Goal: Task Accomplishment & Management: Manage account settings

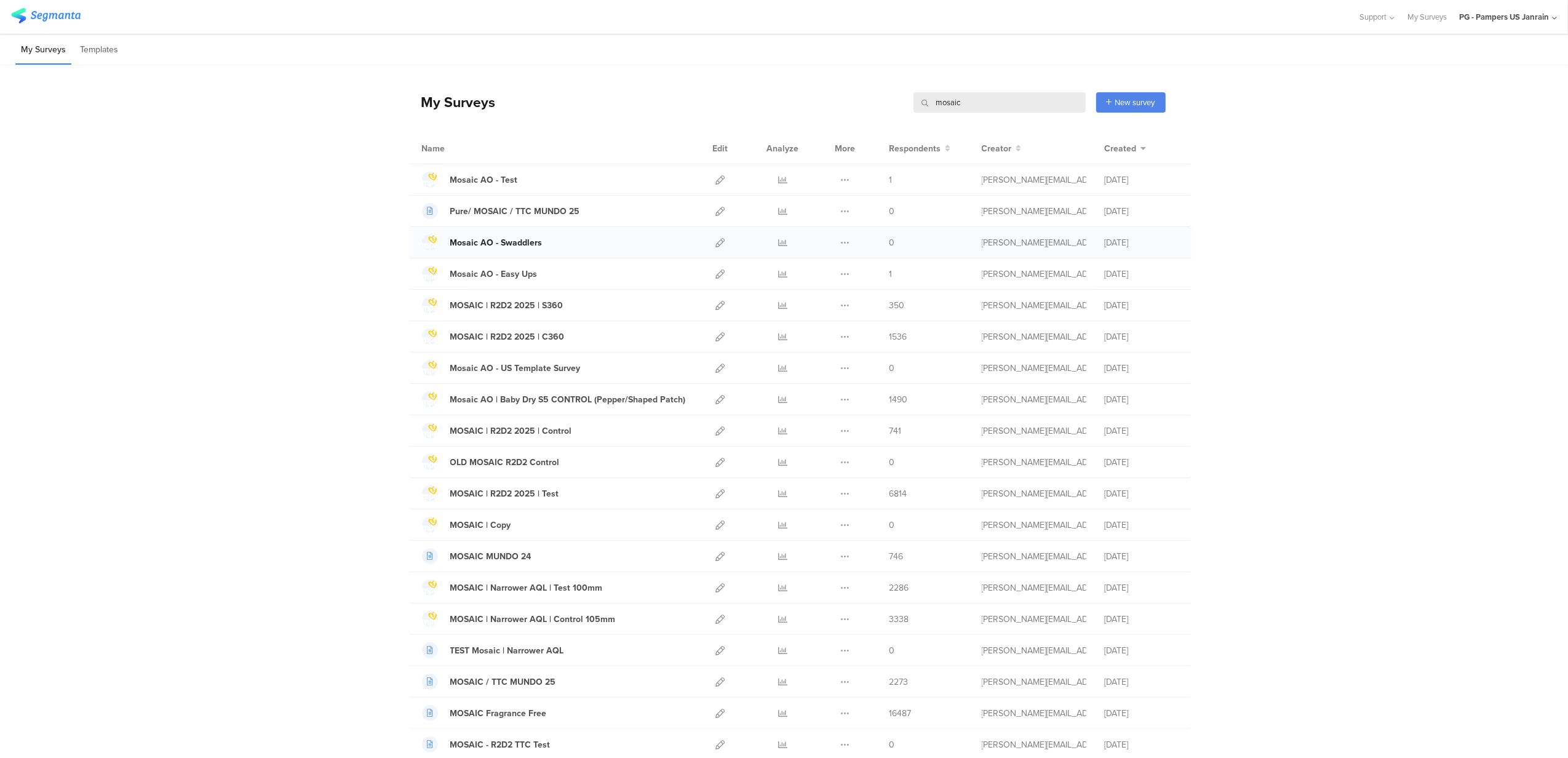
click at [502, 245] on div "Mosaic AO - Swaddlers" at bounding box center [496, 242] width 92 height 13
click at [716, 239] on icon at bounding box center [721, 242] width 9 height 9
click at [719, 273] on div at bounding box center [721, 274] width 27 height 31
click at [717, 275] on icon at bounding box center [721, 274] width 9 height 9
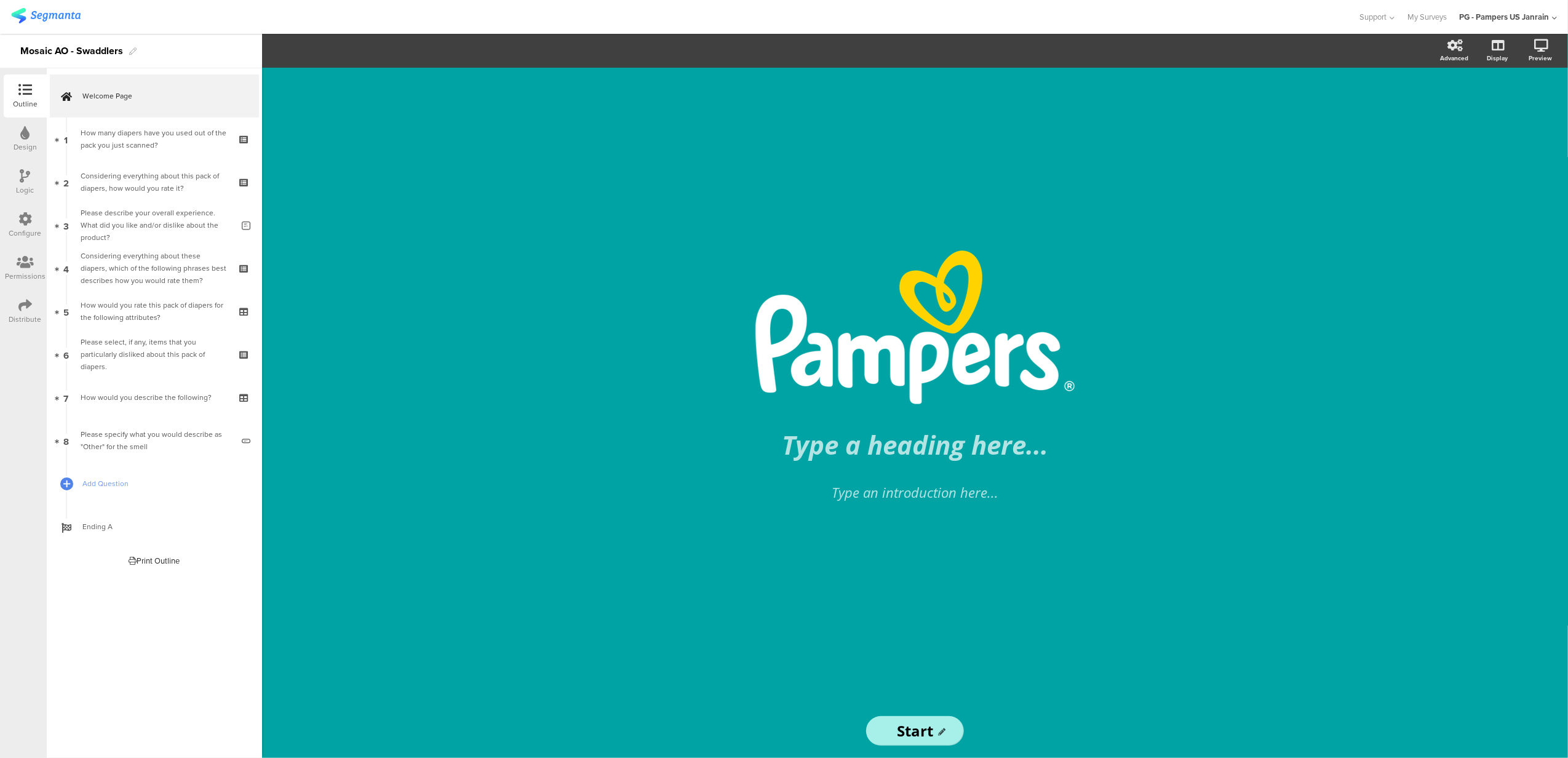
click at [31, 213] on icon at bounding box center [26, 219] width 14 height 14
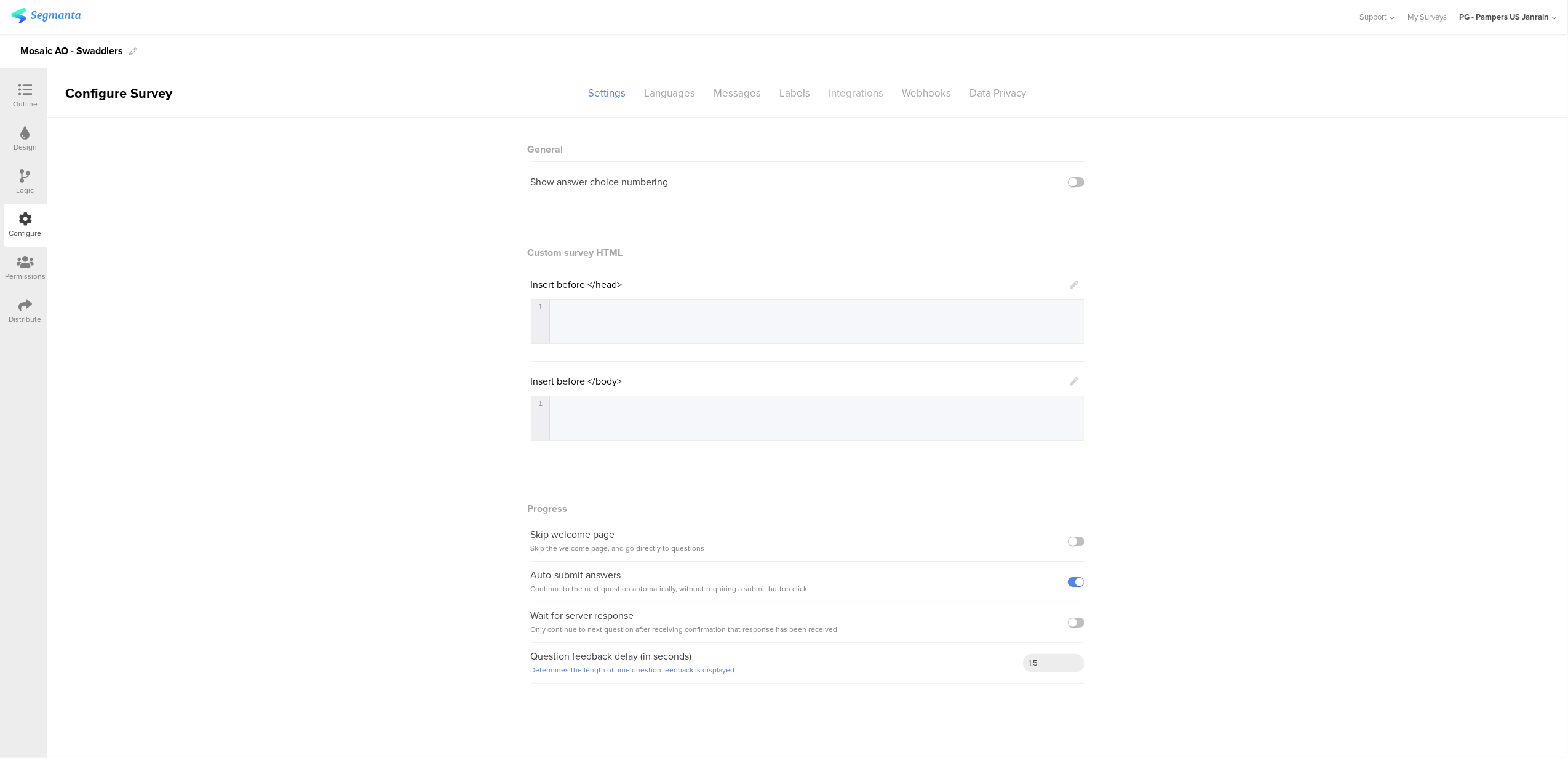
click at [855, 87] on div "Integrations" at bounding box center [857, 92] width 74 height 21
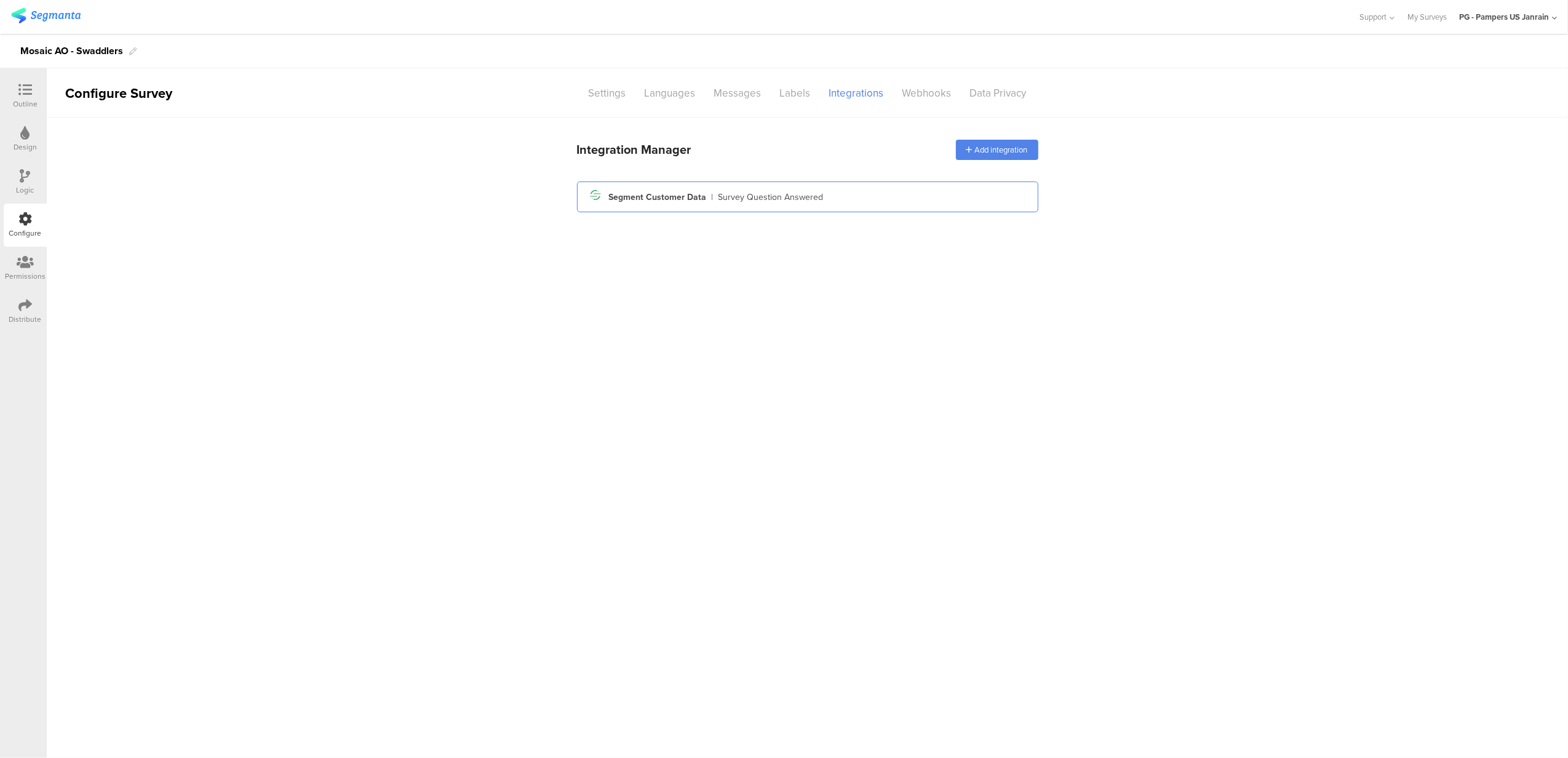
click at [846, 193] on div "Segment icon Created with Sketch. Segment Customer Data | Survey Question Answe…" at bounding box center [808, 197] width 442 height 21
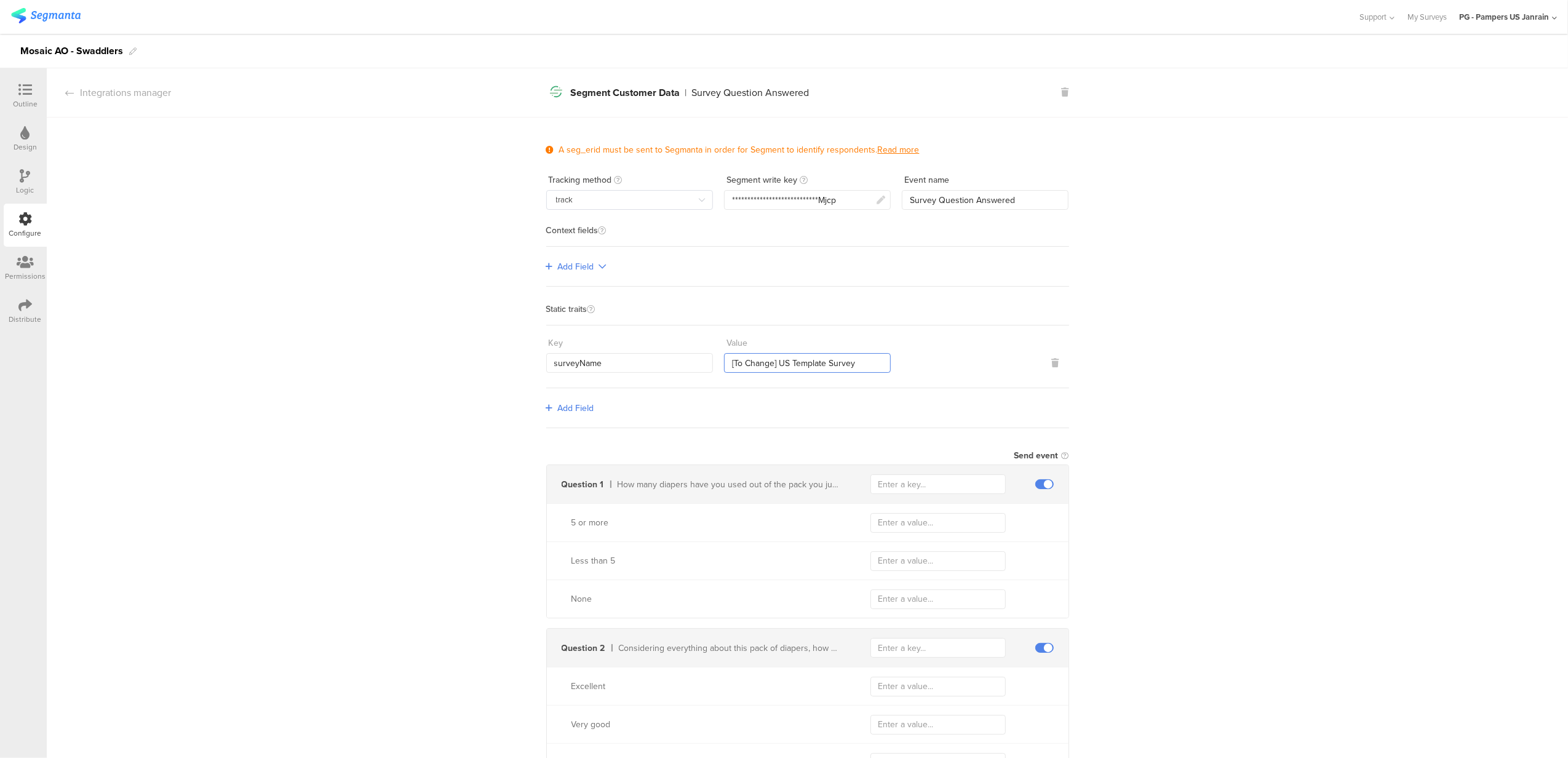
drag, startPoint x: 857, startPoint y: 362, endPoint x: 726, endPoint y: 354, distance: 131.2
click at [726, 354] on input "[To Change] US Template Survey" at bounding box center [807, 363] width 167 height 20
click at [820, 357] on input "Mosaic AO Swaddlers Survey" at bounding box center [807, 363] width 167 height 20
type input "Mosaic AO Swaddlers"
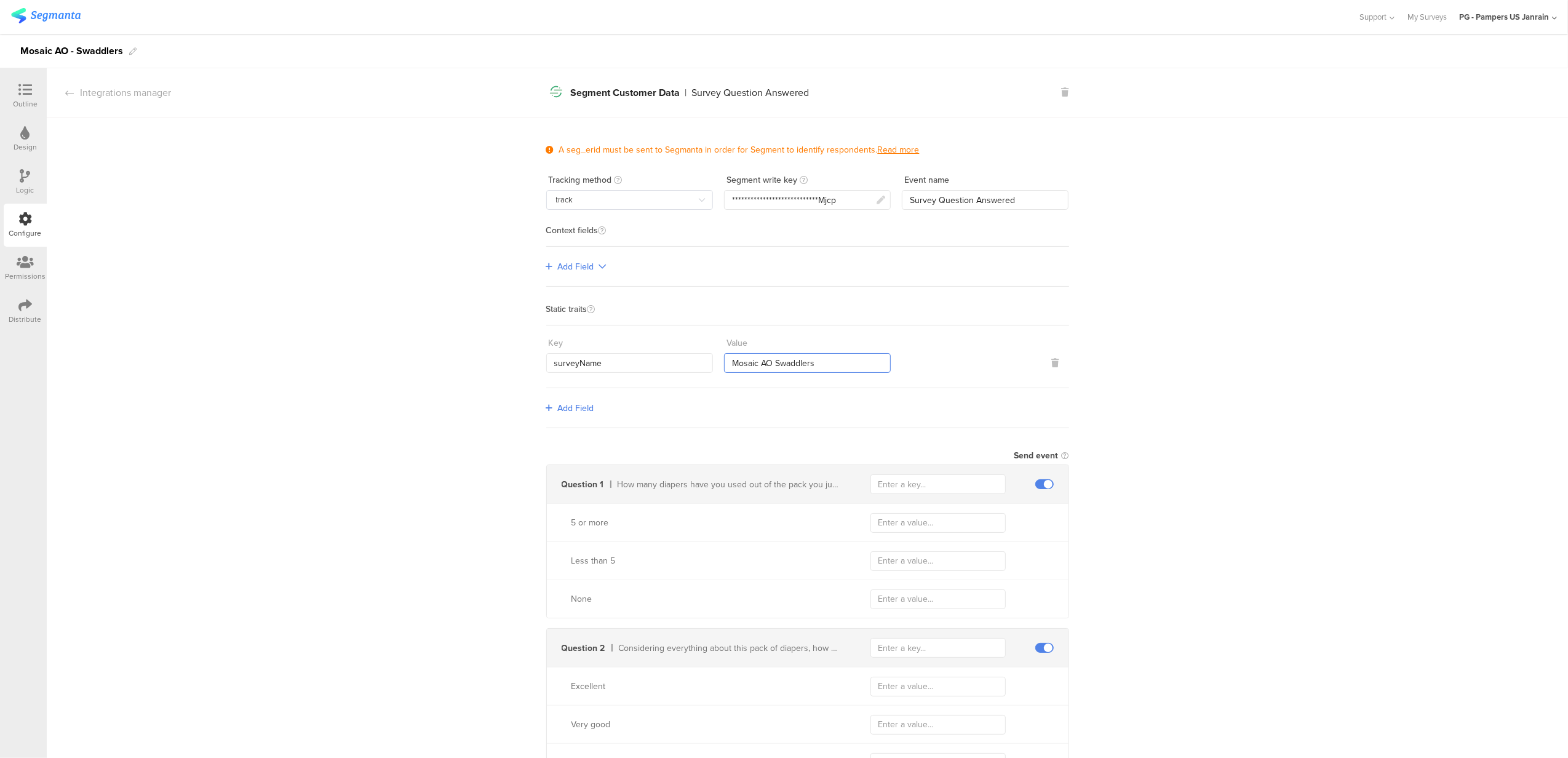
click at [804, 359] on input "Mosaic AO Swaddlers" at bounding box center [807, 363] width 167 height 20
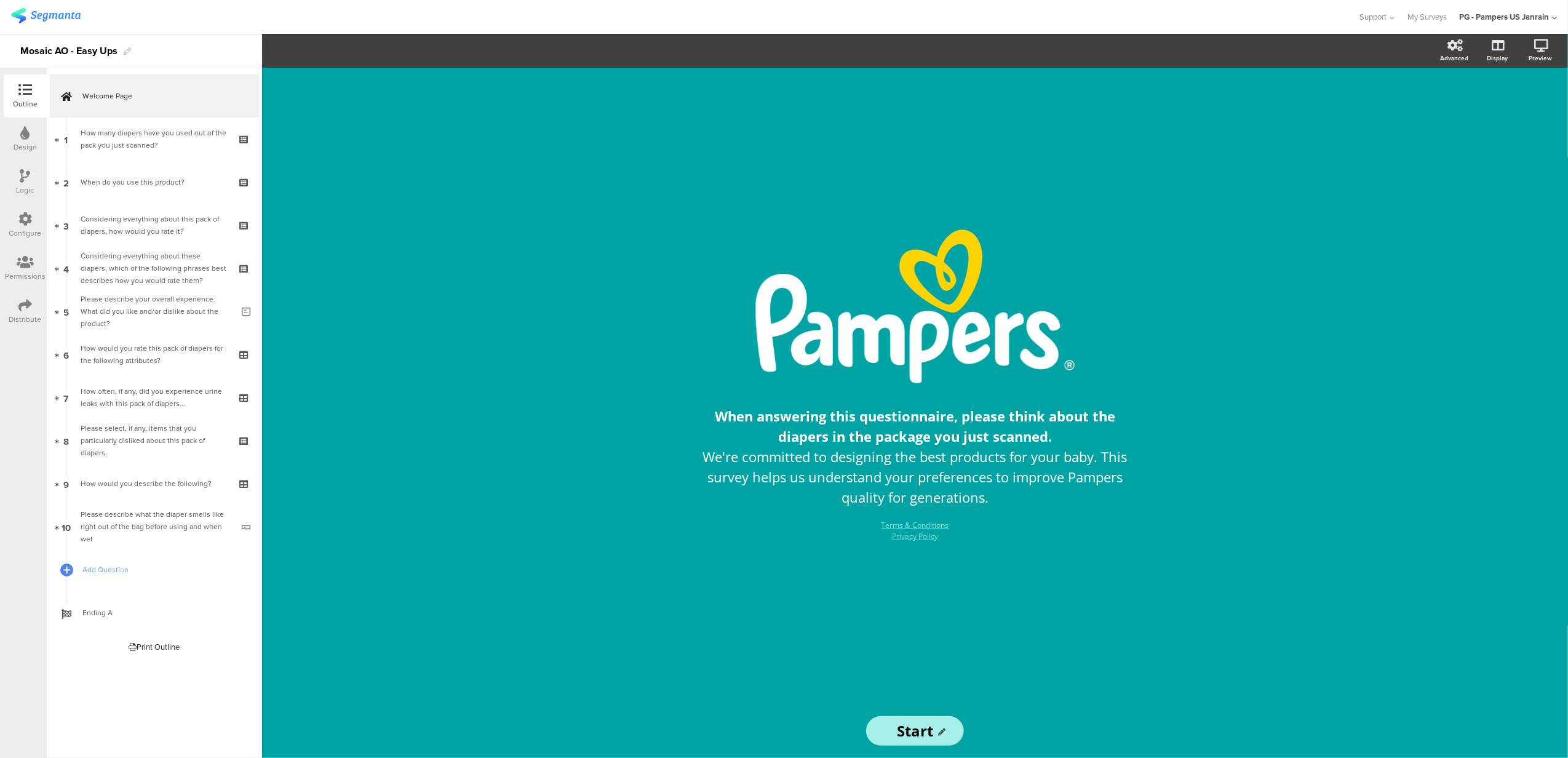
click at [30, 222] on icon at bounding box center [26, 219] width 14 height 14
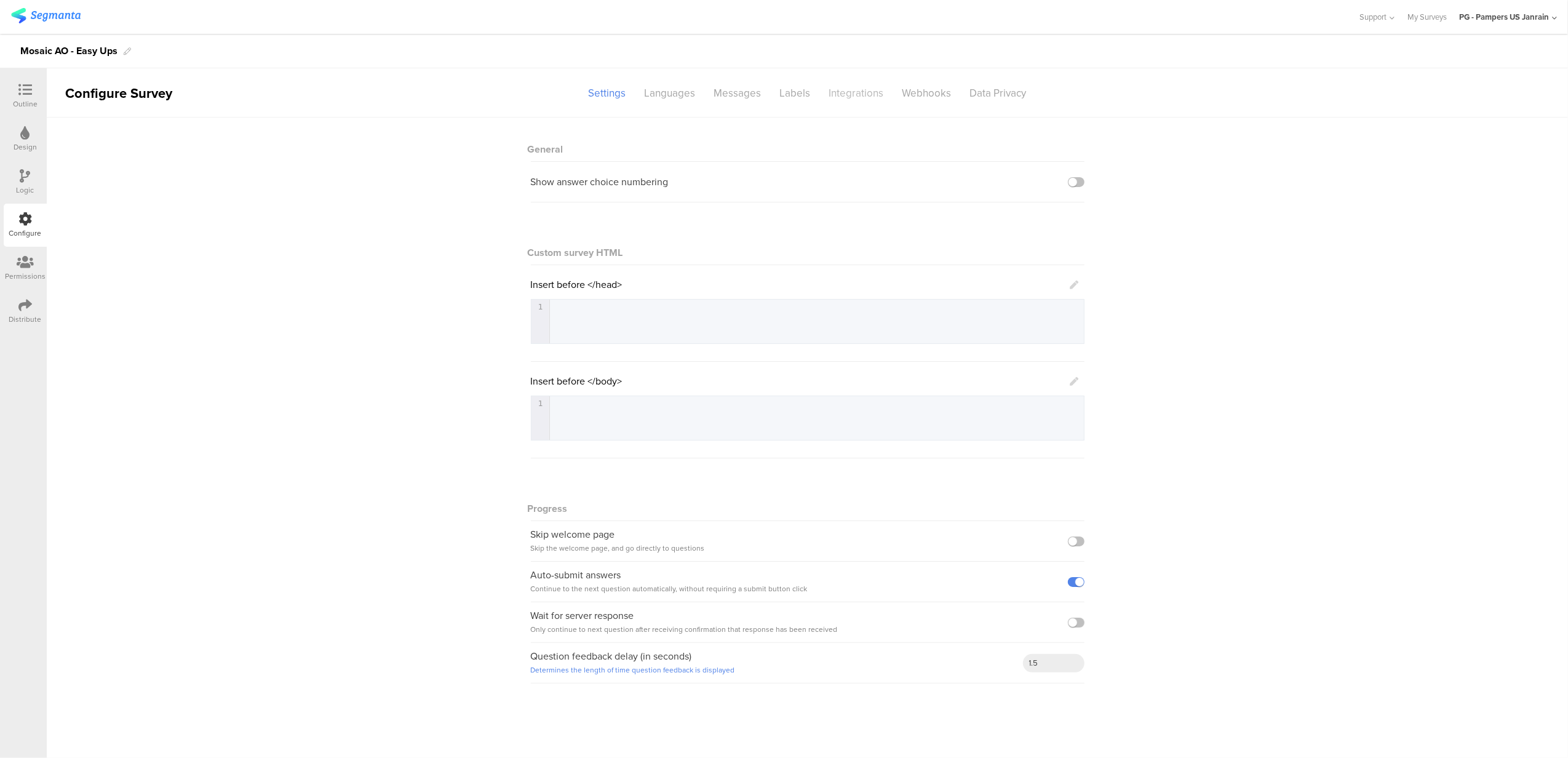
click at [879, 92] on div "Integrations" at bounding box center [857, 92] width 74 height 21
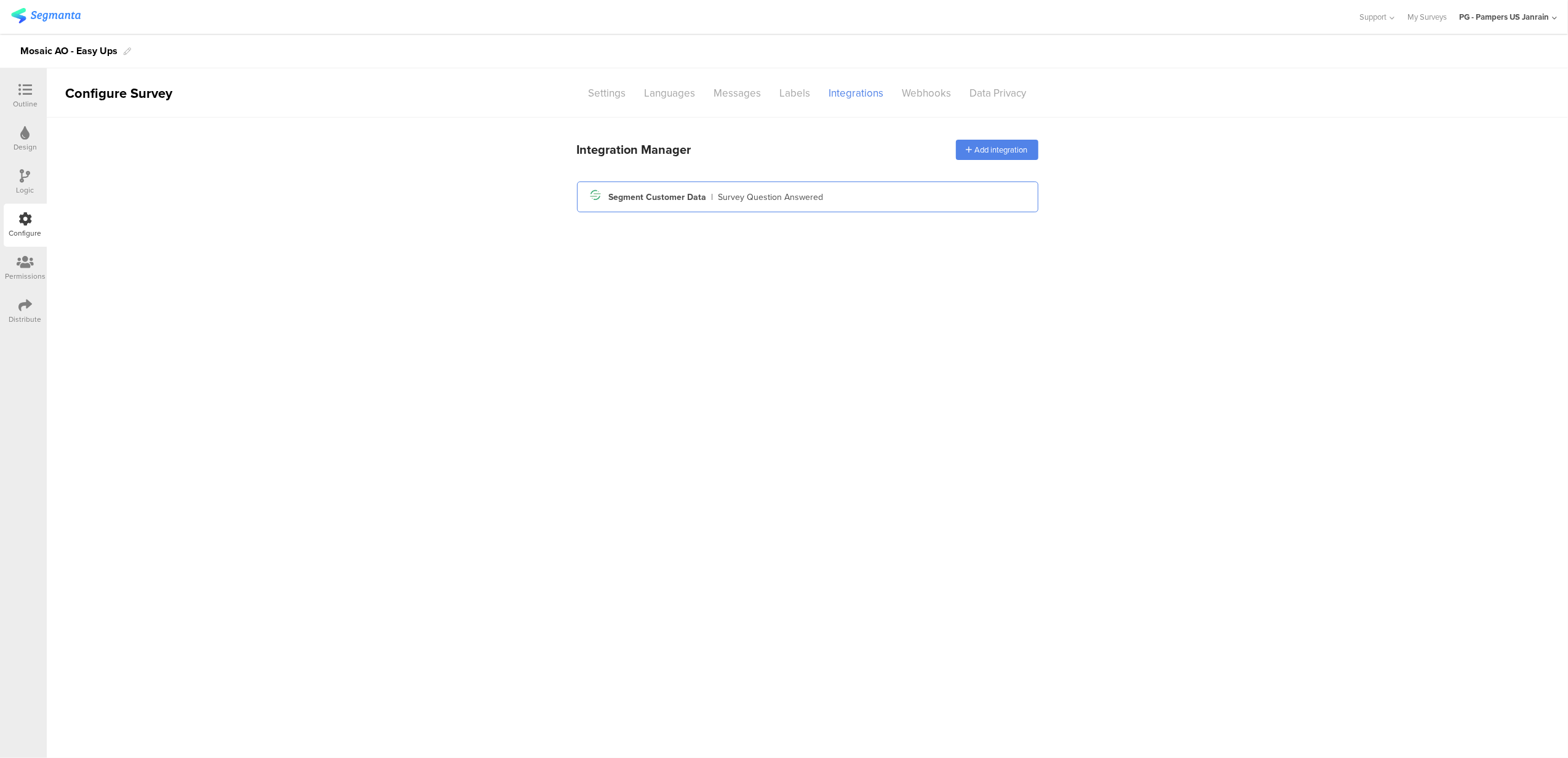
click at [840, 202] on div "Segment icon Created with Sketch. Segment Customer Data | Survey Question Answe…" at bounding box center [808, 197] width 442 height 21
